Goal: Book appointment/travel/reservation

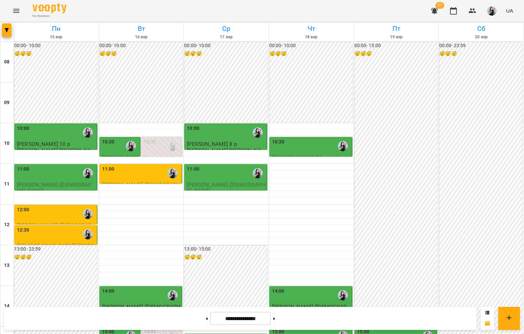
click at [116, 147] on div "10:20" at bounding box center [120, 146] width 37 height 16
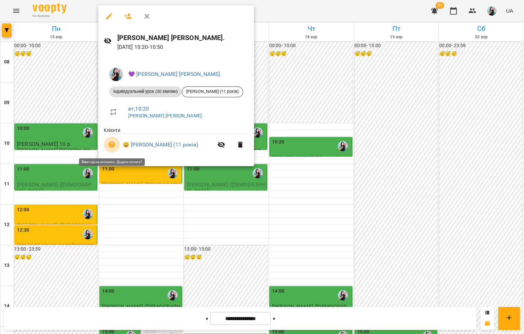
click at [116, 147] on button "button" at bounding box center [112, 145] width 16 height 16
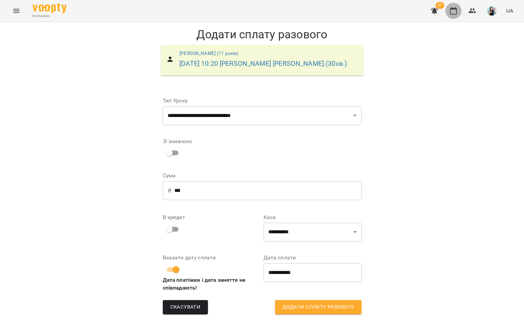
click at [454, 10] on icon "button" at bounding box center [453, 11] width 8 height 8
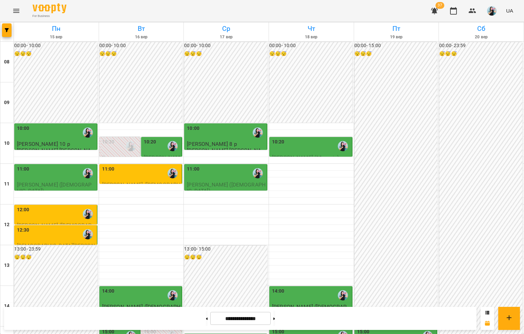
click at [289, 149] on div "10:20" at bounding box center [311, 146] width 79 height 16
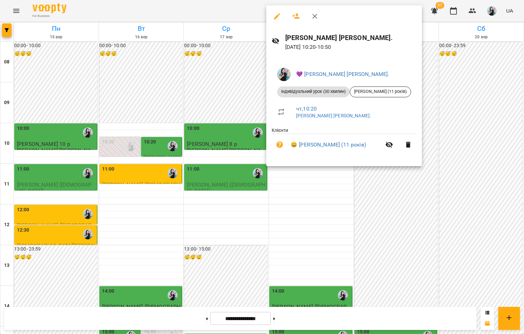
click at [315, 16] on icon "button" at bounding box center [314, 16] width 8 height 8
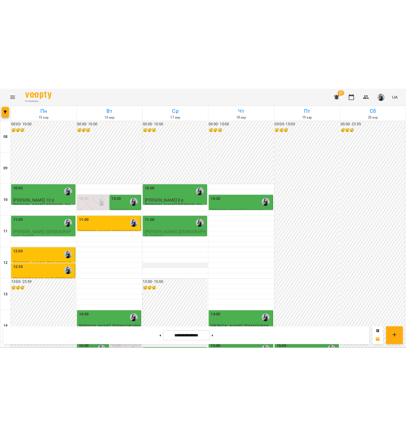
scroll to position [67, 0]
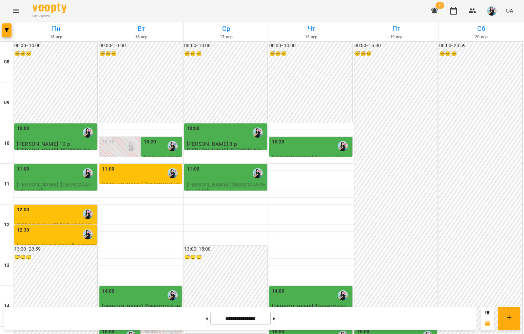
click at [298, 328] on div "15:00" at bounding box center [311, 336] width 79 height 16
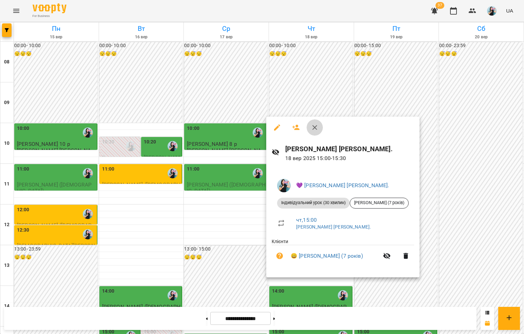
click at [315, 127] on icon "button" at bounding box center [314, 127] width 8 height 8
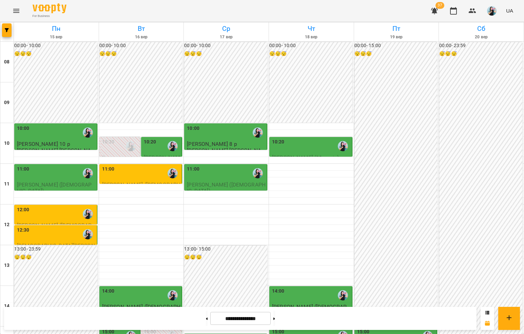
click at [118, 328] on div "15:00" at bounding box center [120, 336] width 37 height 16
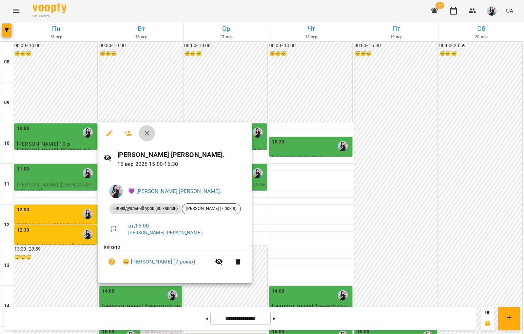
click at [148, 135] on icon "button" at bounding box center [146, 133] width 5 height 5
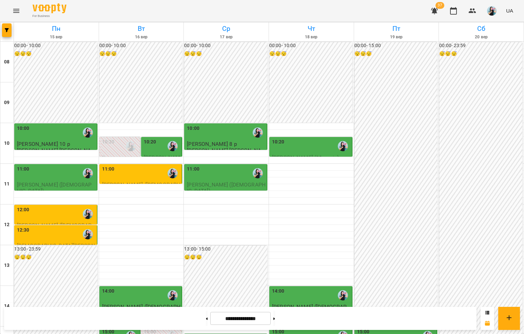
click at [116, 328] on div "15:00" at bounding box center [120, 336] width 37 height 16
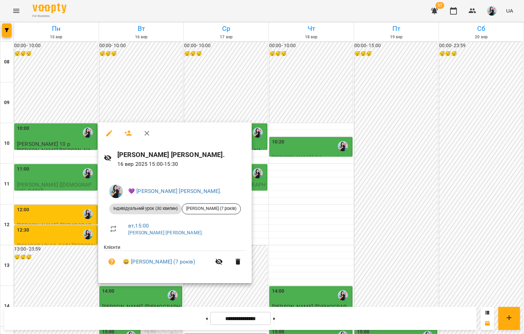
click at [21, 18] on div at bounding box center [262, 167] width 524 height 334
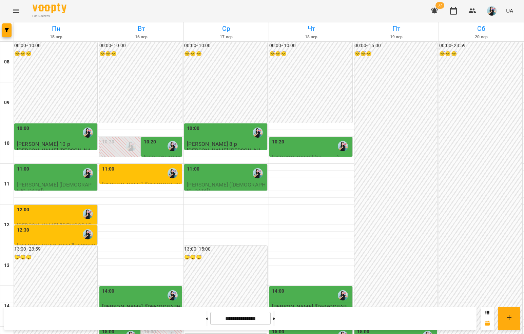
click at [287, 138] on div "10:20" at bounding box center [311, 146] width 79 height 16
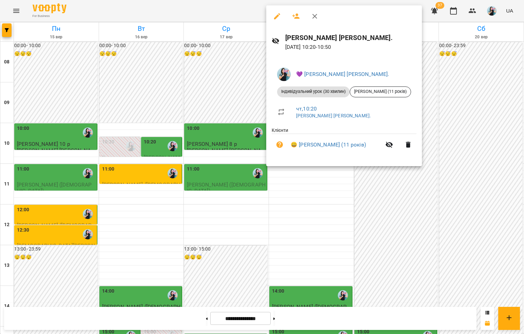
drag, startPoint x: 138, startPoint y: 153, endPoint x: 491, endPoint y: -44, distance: 405.1
click at [491, 0] on html "For Business 37 UA [DATE] [DATE] [DATE] [DATE] [DATE] [DATE] 09 10 11 12 13 14 …" at bounding box center [262, 300] width 524 height 601
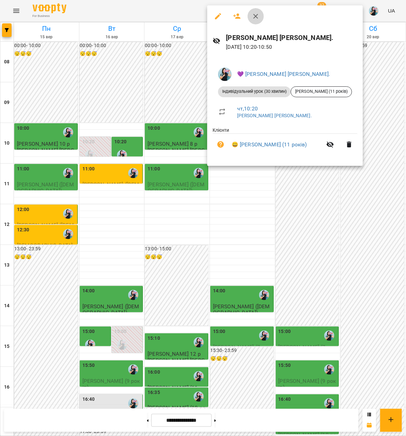
click at [254, 18] on icon "button" at bounding box center [255, 16] width 5 height 5
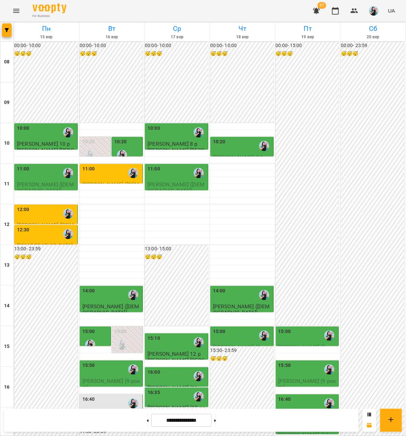
click at [228, 138] on div "10:20" at bounding box center [242, 146] width 59 height 16
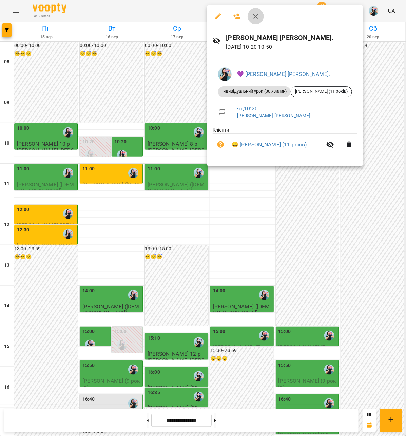
click at [255, 19] on icon "button" at bounding box center [255, 16] width 8 height 8
